Goal: Check status: Check status

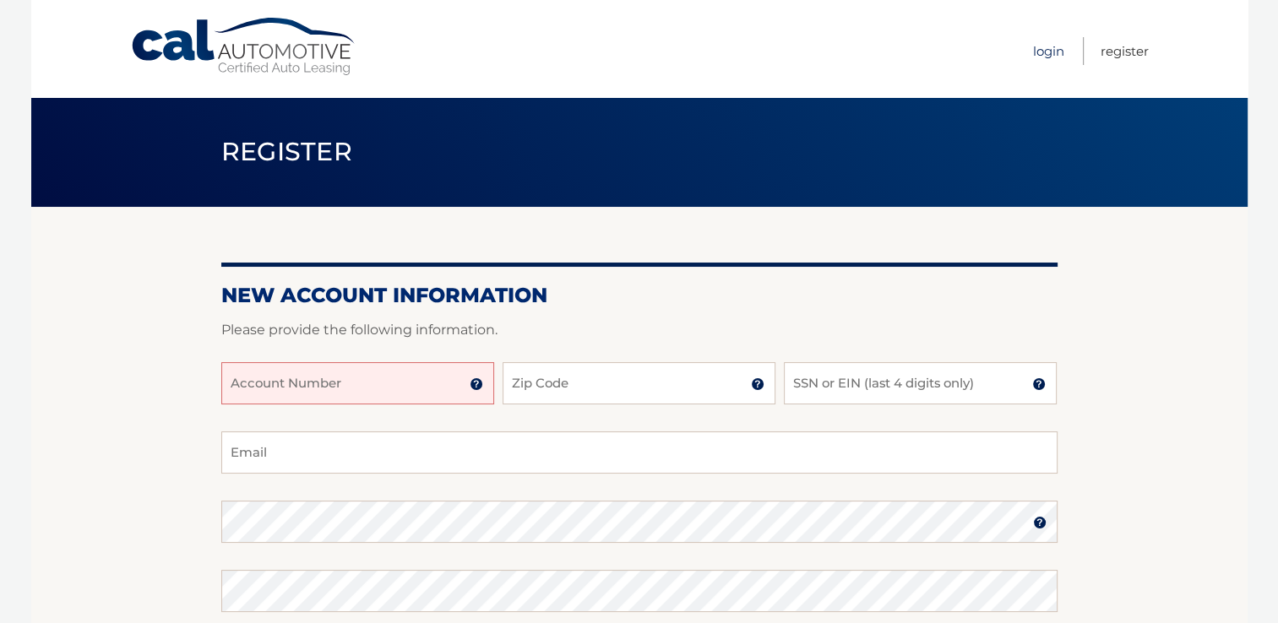
click at [1044, 52] on link "Login" at bounding box center [1048, 51] width 31 height 28
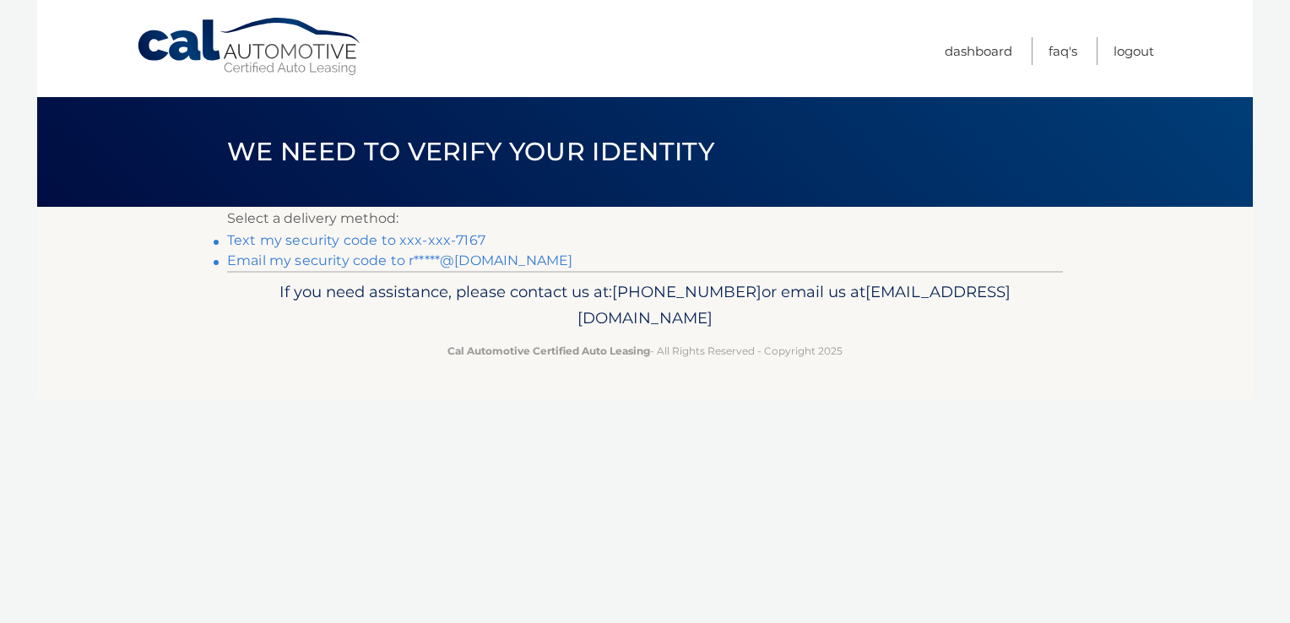
click at [354, 241] on link "Text my security code to xxx-xxx-7167" at bounding box center [356, 240] width 258 height 16
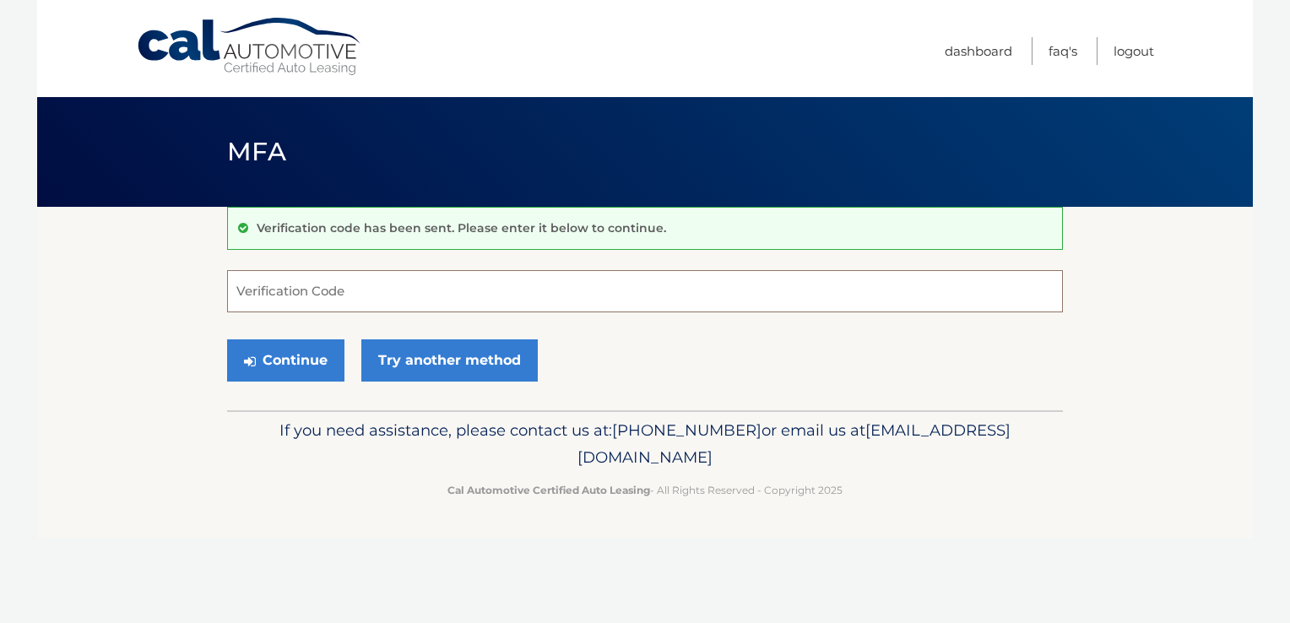
click at [258, 287] on input "Verification Code" at bounding box center [645, 291] width 836 height 42
type input "381340"
click at [267, 358] on button "Continue" at bounding box center [285, 360] width 117 height 42
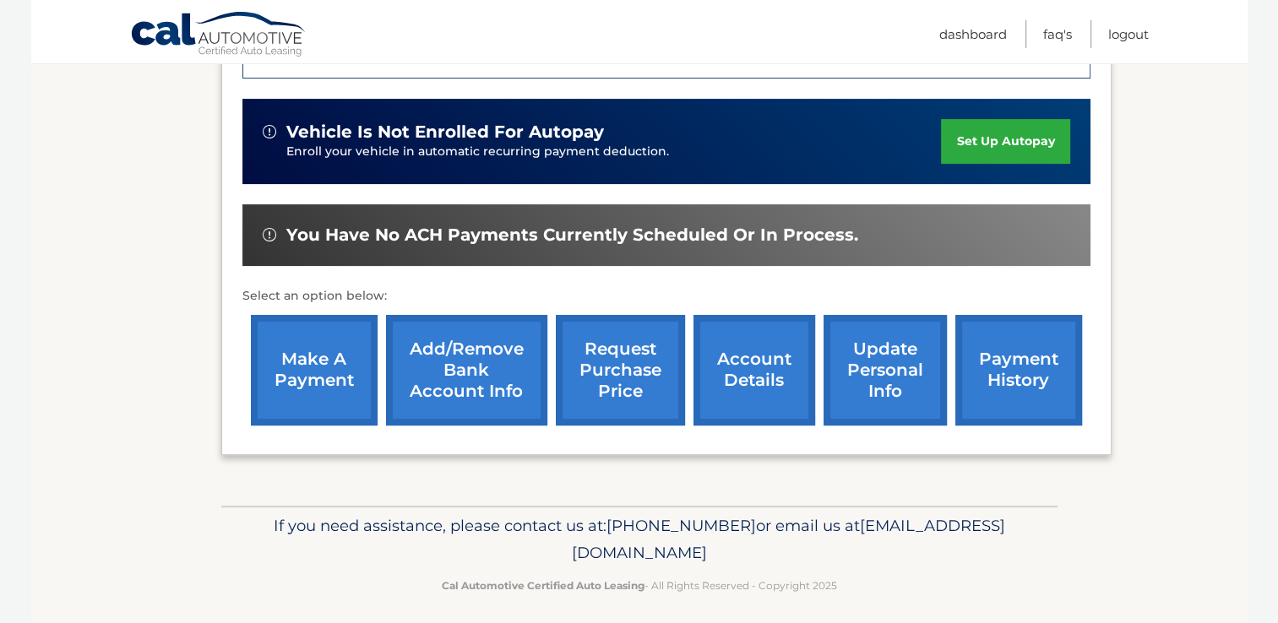
scroll to position [459, 0]
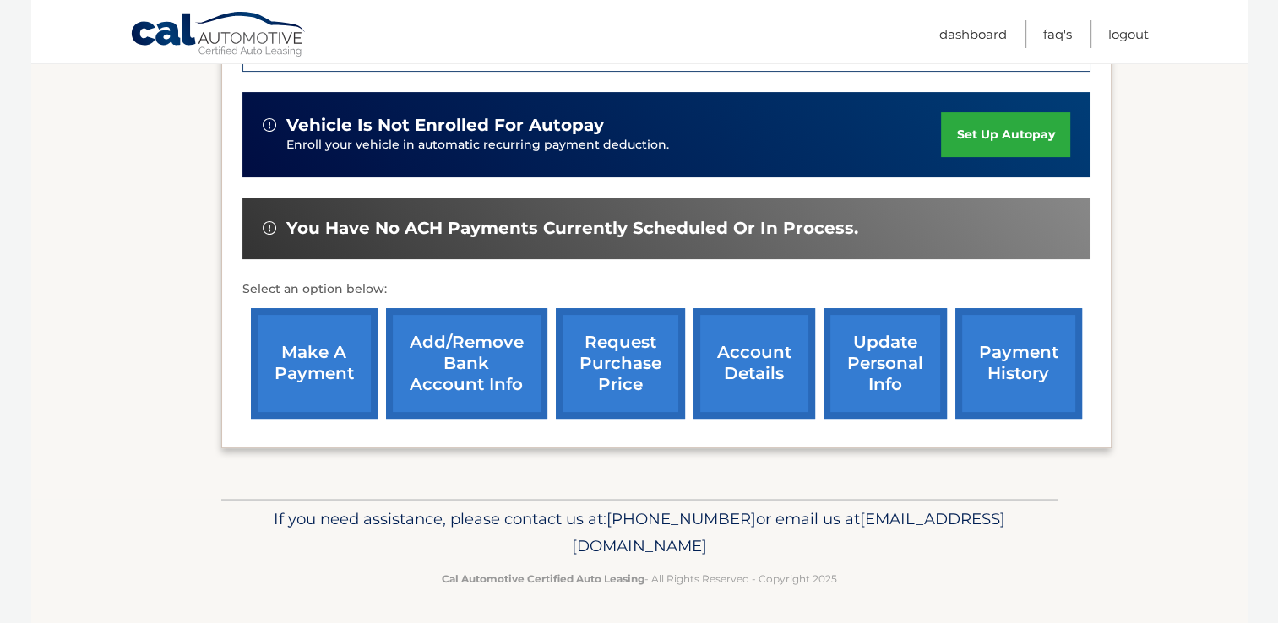
click at [1057, 356] on link "payment history" at bounding box center [1018, 363] width 127 height 111
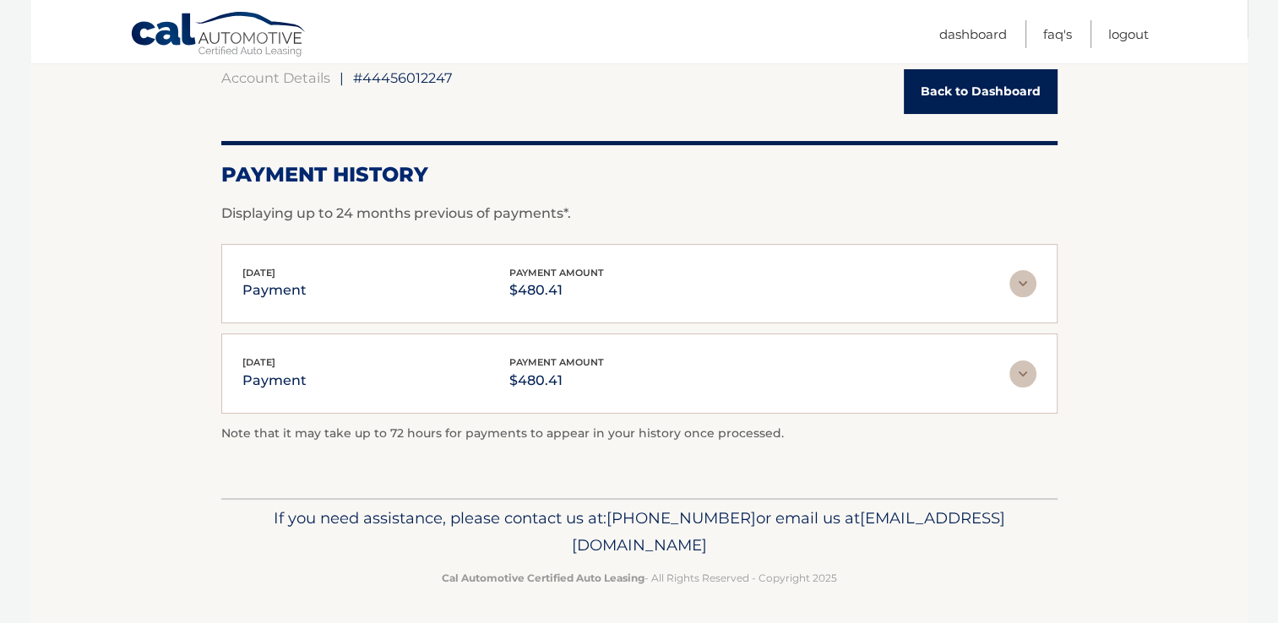
scroll to position [169, 0]
click at [1015, 364] on img at bounding box center [1022, 373] width 27 height 27
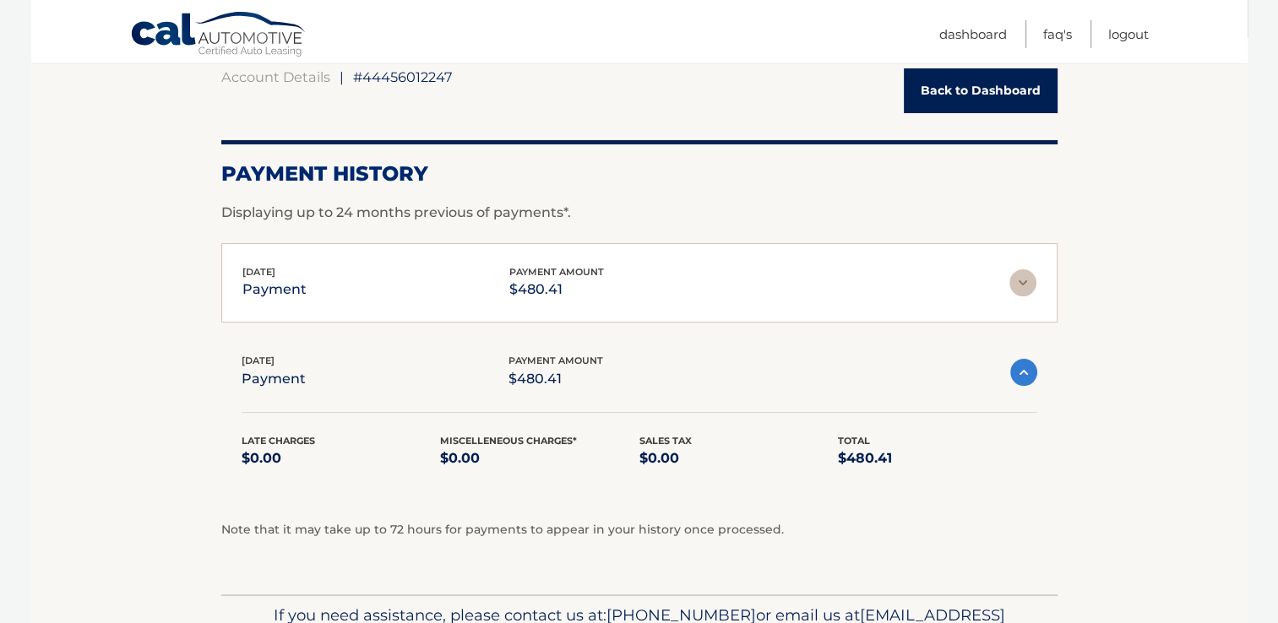
click at [1020, 279] on img at bounding box center [1022, 282] width 27 height 27
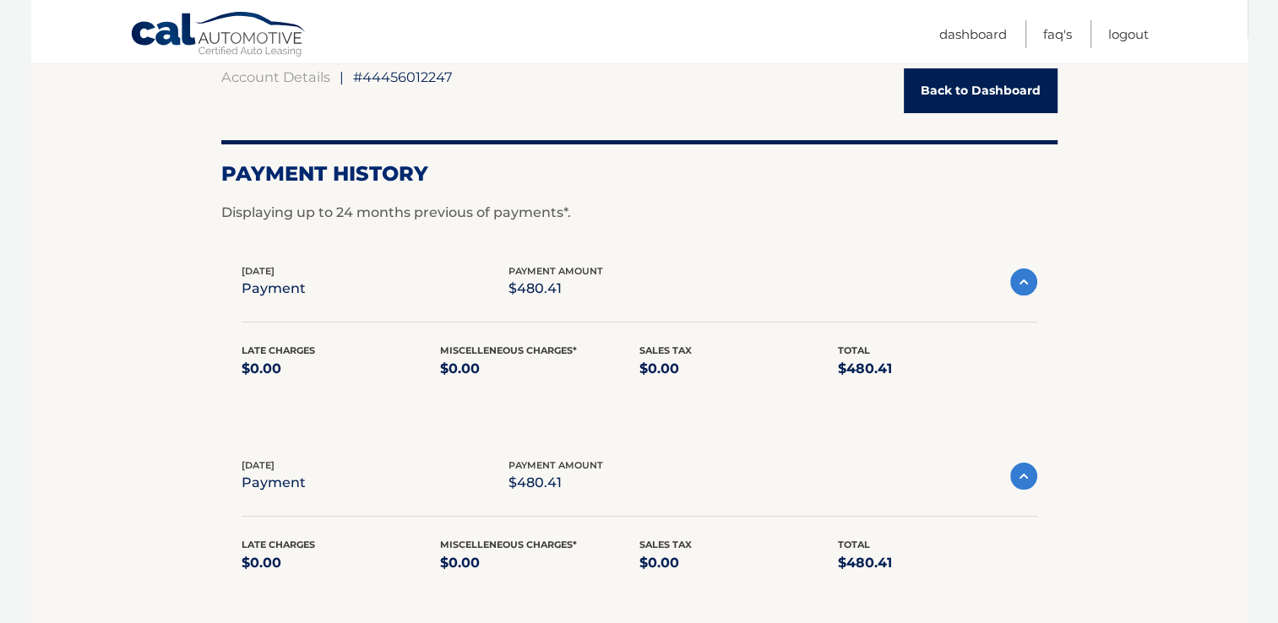
drag, startPoint x: 1275, startPoint y: 247, endPoint x: 1283, endPoint y: 239, distance: 10.7
click at [1277, 239] on html "Cal Automotive Menu Dashboard FAQ's Logout |" at bounding box center [639, 142] width 1278 height 623
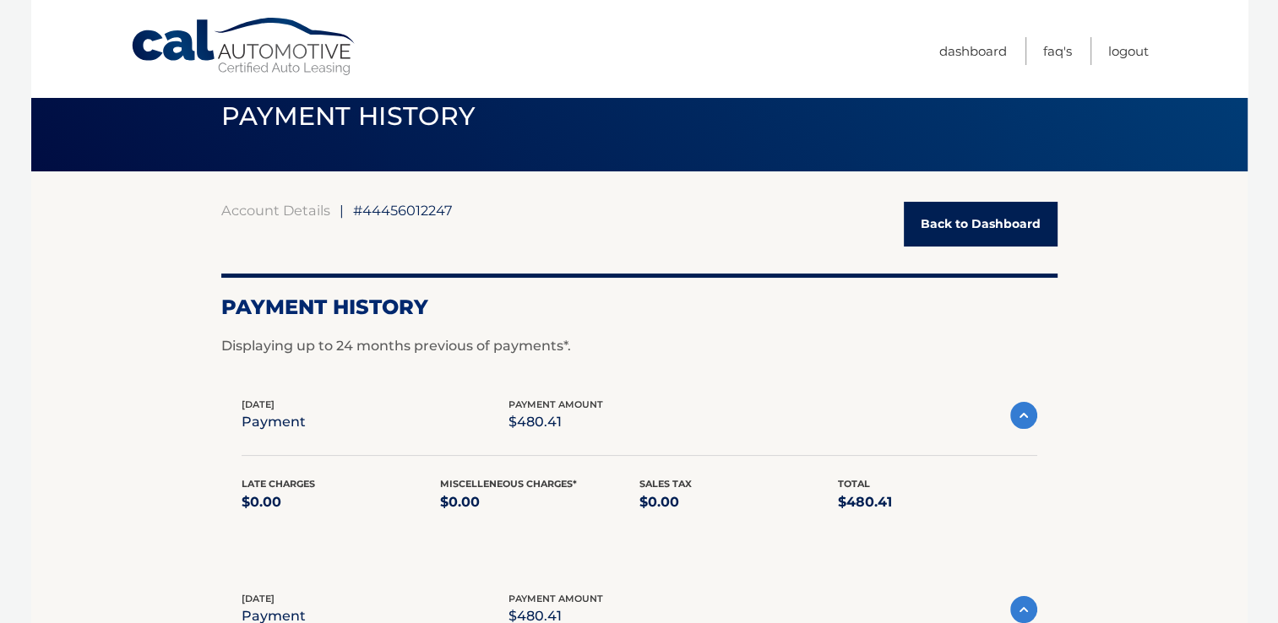
scroll to position [7, 0]
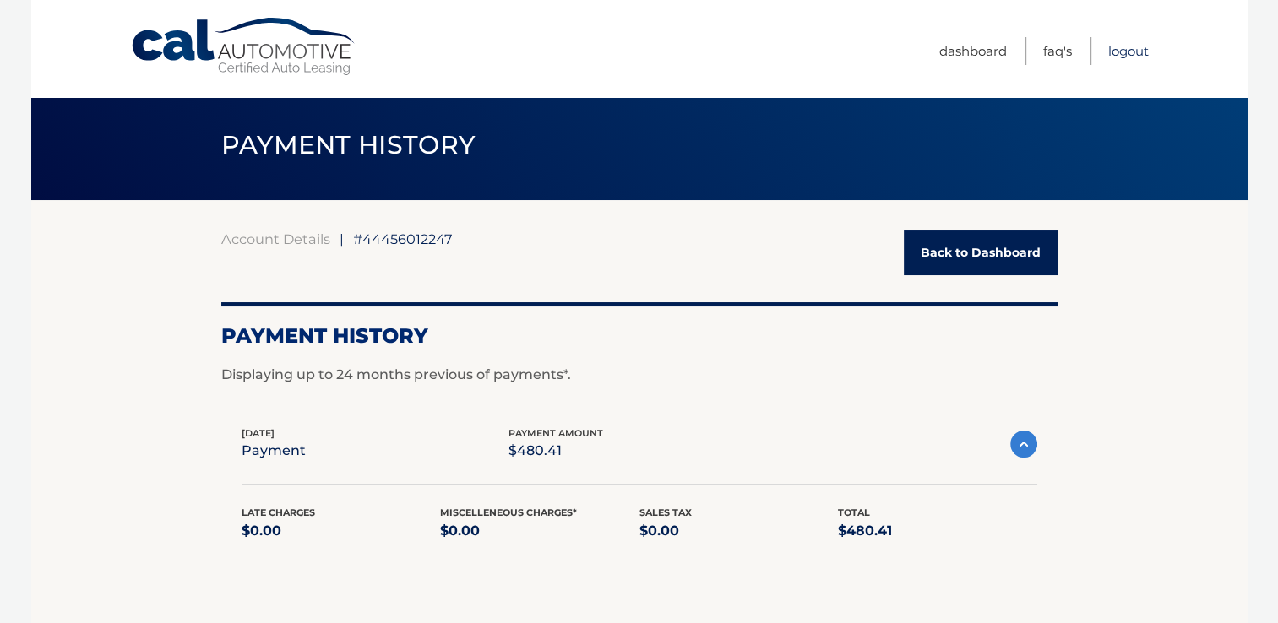
click at [1134, 46] on link "Logout" at bounding box center [1128, 51] width 41 height 28
